Goal: Information Seeking & Learning: Learn about a topic

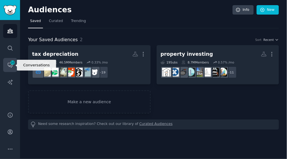
click at [11, 65] on icon "Sidebar" at bounding box center [12, 62] width 5 height 5
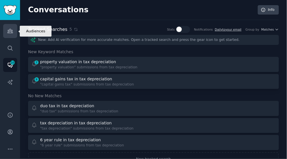
click at [12, 31] on icon "Sidebar" at bounding box center [10, 31] width 6 height 6
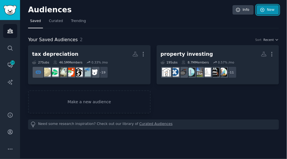
click at [263, 13] on link "New" at bounding box center [267, 10] width 22 height 10
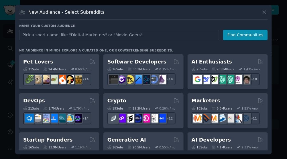
click at [166, 36] on input "text" at bounding box center [119, 35] width 200 height 11
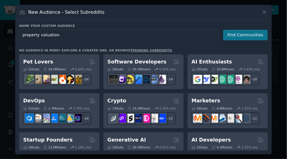
type input "property valuation"
click at [241, 35] on button "Find Communities" at bounding box center [245, 35] width 45 height 11
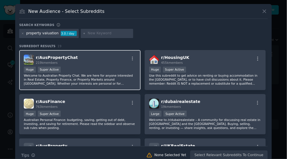
click at [108, 61] on div "r/ AusPropertyChat 219k members" at bounding box center [80, 60] width 112 height 10
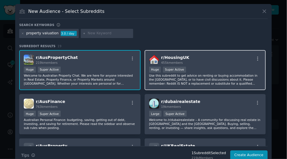
click at [181, 74] on p "Use this subreddit to get advice on renting or buying accommodation in the [GEO…" at bounding box center [205, 80] width 112 height 12
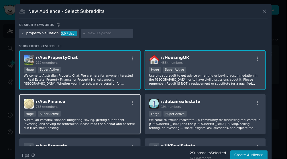
click at [95, 119] on p "Australian Personal Finance: budgeting, saving, getting out of debt, investing,…" at bounding box center [80, 124] width 112 height 12
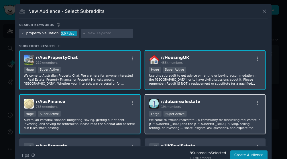
click at [179, 117] on div ">= 95th percentile for submissions / day Large Super Active" at bounding box center [205, 114] width 112 height 7
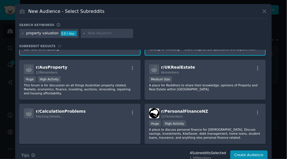
scroll to position [78, 0]
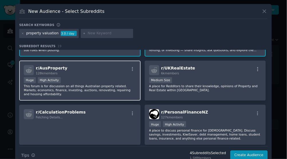
click at [125, 92] on p "This forum is for discussion on all things Australian property related. Markets…" at bounding box center [80, 90] width 112 height 12
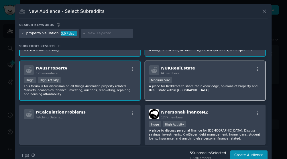
click at [173, 86] on p "A place for Redditors to share their knowledge, opinions of Property and Real E…" at bounding box center [205, 88] width 112 height 8
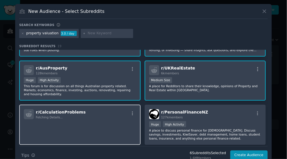
click at [100, 124] on p at bounding box center [80, 127] width 112 height 12
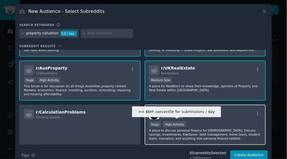
click at [171, 121] on div "High Activity" at bounding box center [174, 124] width 23 height 6
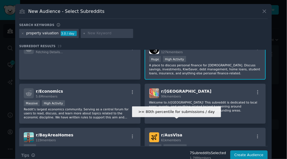
scroll to position [143, 0]
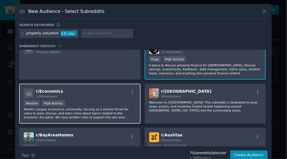
click at [114, 115] on p "Reddit's largest economics community. Serving as a central forum for users to r…" at bounding box center [80, 113] width 112 height 12
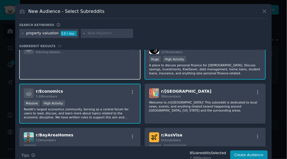
click at [129, 63] on p at bounding box center [80, 62] width 112 height 12
click at [265, 11] on icon at bounding box center [264, 11] width 6 height 6
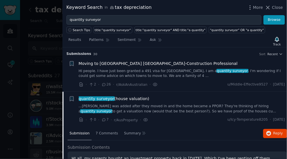
scroll to position [82, 0]
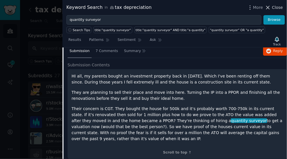
click at [268, 8] on icon at bounding box center [267, 7] width 3 height 3
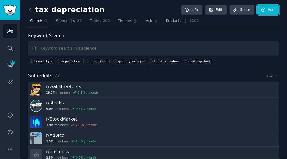
click at [268, 8] on link "Add" at bounding box center [267, 10] width 21 height 10
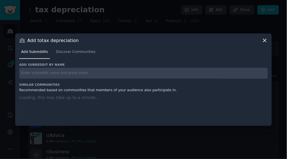
click at [140, 21] on div at bounding box center [143, 79] width 287 height 159
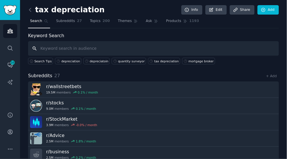
click at [145, 43] on input "text" at bounding box center [153, 48] width 251 height 15
type input "tax depreciation australia"
click at [118, 49] on input "tax depreciation australia" at bounding box center [153, 48] width 251 height 15
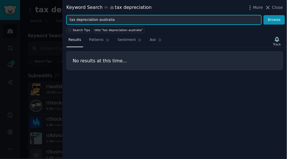
click at [144, 16] on input "tax depreciation australia" at bounding box center [163, 20] width 195 height 10
click at [94, 20] on input "tax depreciation australia" at bounding box center [163, 20] width 195 height 10
drag, startPoint x: 75, startPoint y: 21, endPoint x: 66, endPoint y: 21, distance: 8.9
click at [66, 21] on input "tax depreciation australia" at bounding box center [163, 20] width 195 height 10
drag, startPoint x: 124, startPoint y: 17, endPoint x: 89, endPoint y: 22, distance: 34.8
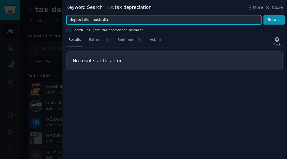
click at [89, 22] on input "depreciation australia" at bounding box center [163, 20] width 195 height 10
click at [68, 21] on input "depreciation" at bounding box center [163, 20] width 195 height 10
type input "tax depreciation"
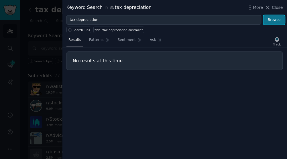
click at [270, 22] on button "Browse" at bounding box center [273, 20] width 21 height 10
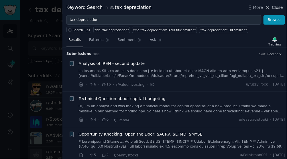
click at [270, 8] on icon at bounding box center [267, 7] width 3 height 3
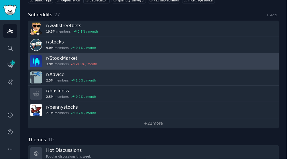
scroll to position [61, 0]
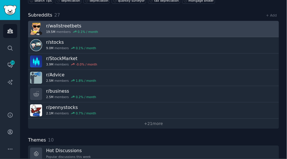
click at [90, 26] on h3 "r/ wallstreetbets" at bounding box center [72, 26] width 52 height 6
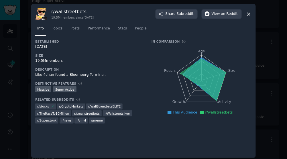
scroll to position [3, 0]
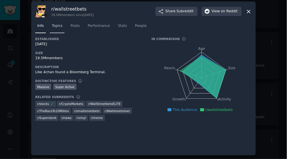
click at [57, 28] on span "Topics" at bounding box center [57, 25] width 11 height 5
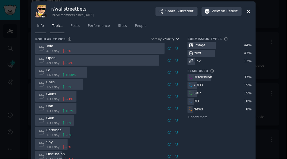
click at [40, 26] on span "Info" at bounding box center [40, 25] width 7 height 5
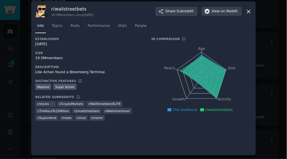
click at [249, 13] on icon at bounding box center [249, 12] width 6 height 6
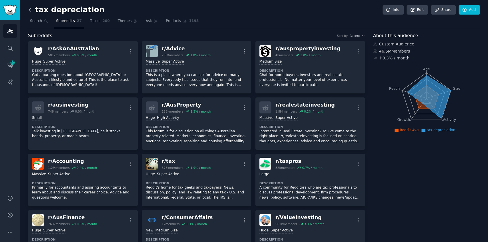
click at [30, 10] on icon at bounding box center [30, 10] width 6 height 6
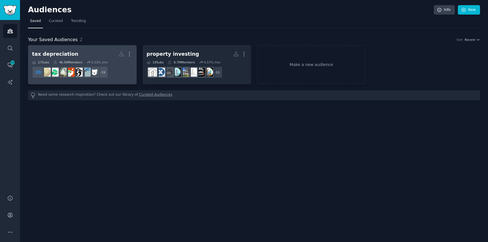
click at [87, 47] on link "tax depreciation More 27 Sub s 46.5M Members 0.33 % /mo r/AskAnAustralian + 19" at bounding box center [82, 64] width 109 height 39
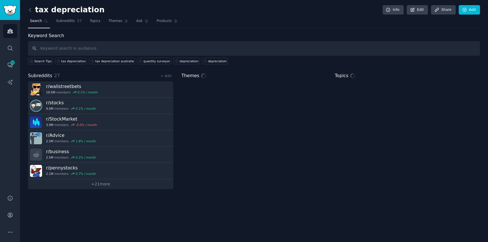
click at [286, 55] on input "text" at bounding box center [254, 48] width 452 height 15
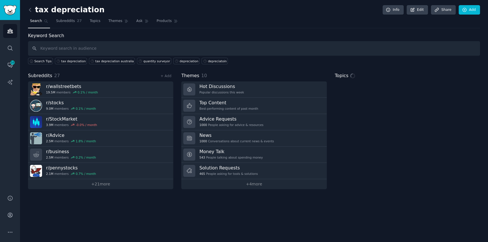
click at [286, 55] on input "text" at bounding box center [254, 48] width 452 height 15
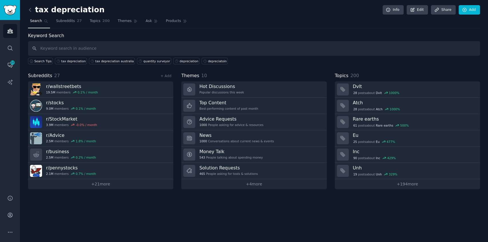
click at [286, 52] on input "text" at bounding box center [254, 48] width 452 height 15
click at [248, 46] on input "text" at bounding box center [254, 48] width 452 height 15
click at [110, 49] on input "text" at bounding box center [254, 48] width 452 height 15
type input "depreciation"
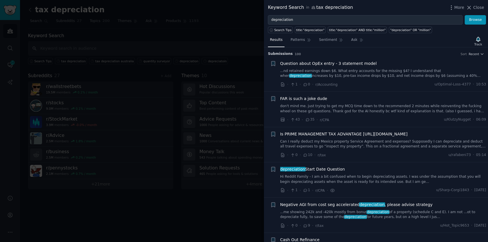
click at [286, 77] on link "...nd retained earnings down $6. What entry accounts for the missing $4? I unde…" at bounding box center [383, 74] width 206 height 10
